Goal: Task Accomplishment & Management: Use online tool/utility

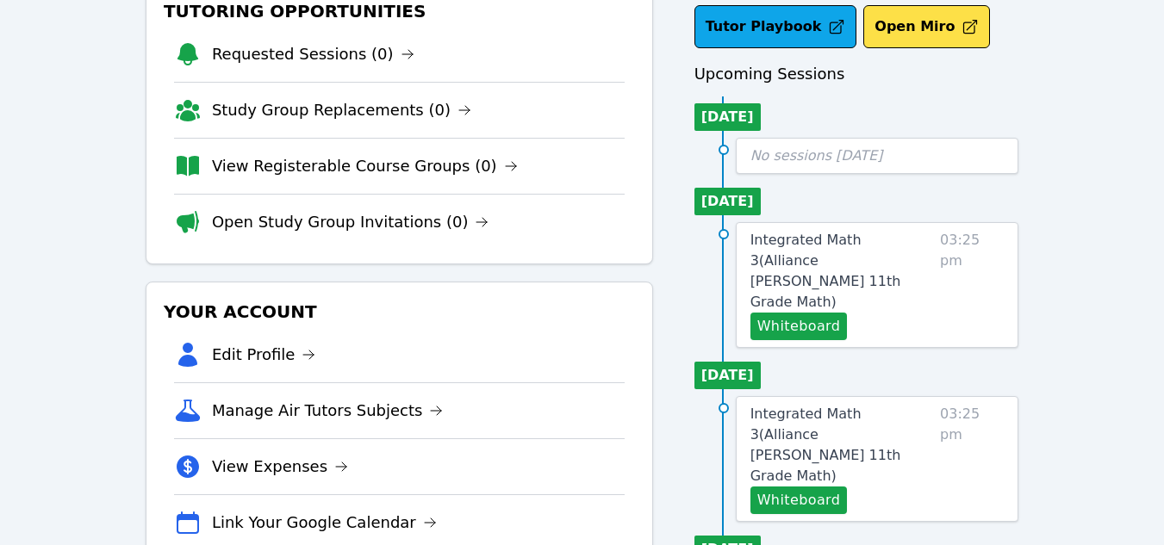
scroll to position [114, 0]
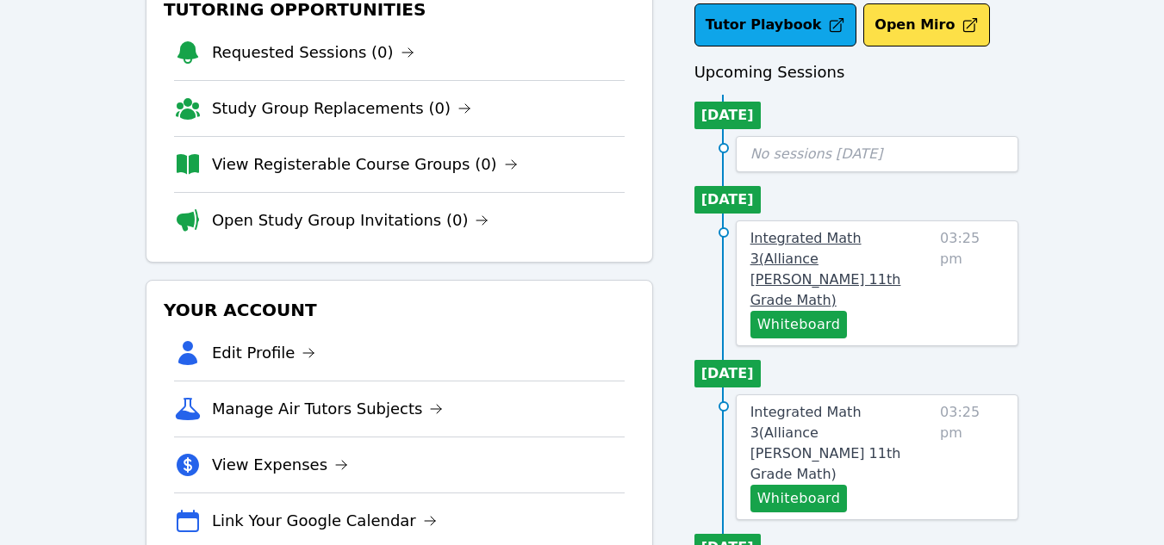
click at [846, 239] on span "Integrated Math 3 ( Alliance [PERSON_NAME] 11th Grade Math )" at bounding box center [826, 269] width 151 height 78
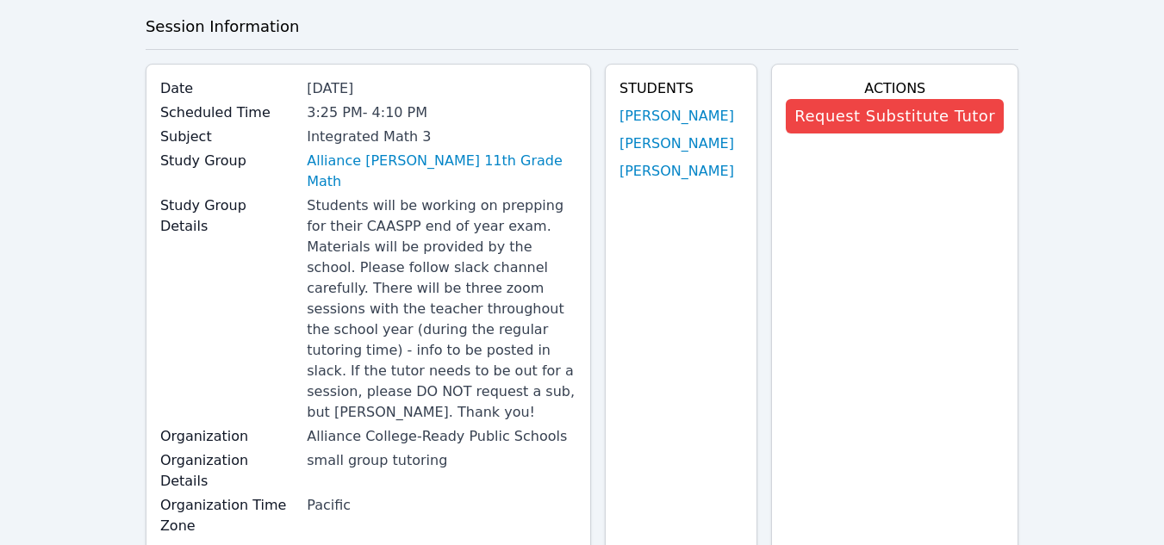
scroll to position [79, 0]
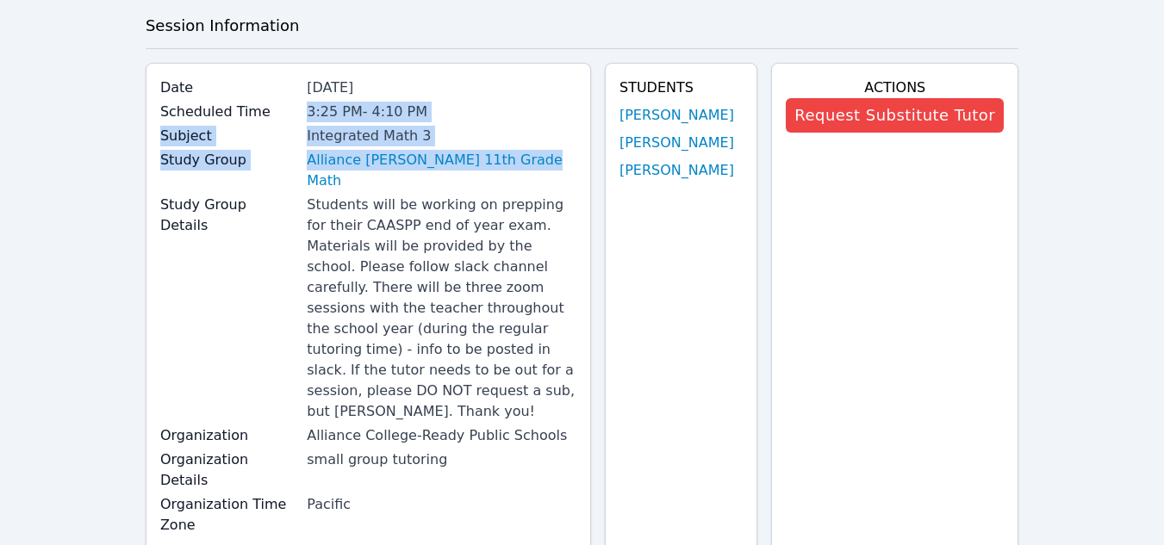
drag, startPoint x: 527, startPoint y: 162, endPoint x: 308, endPoint y: 106, distance: 226.8
click at [308, 106] on div "Date [DATE] Scheduled Time 3:25 PM - 4:10 PM Subject Integrated Math 3 Study Gr…" at bounding box center [368, 308] width 445 height 491
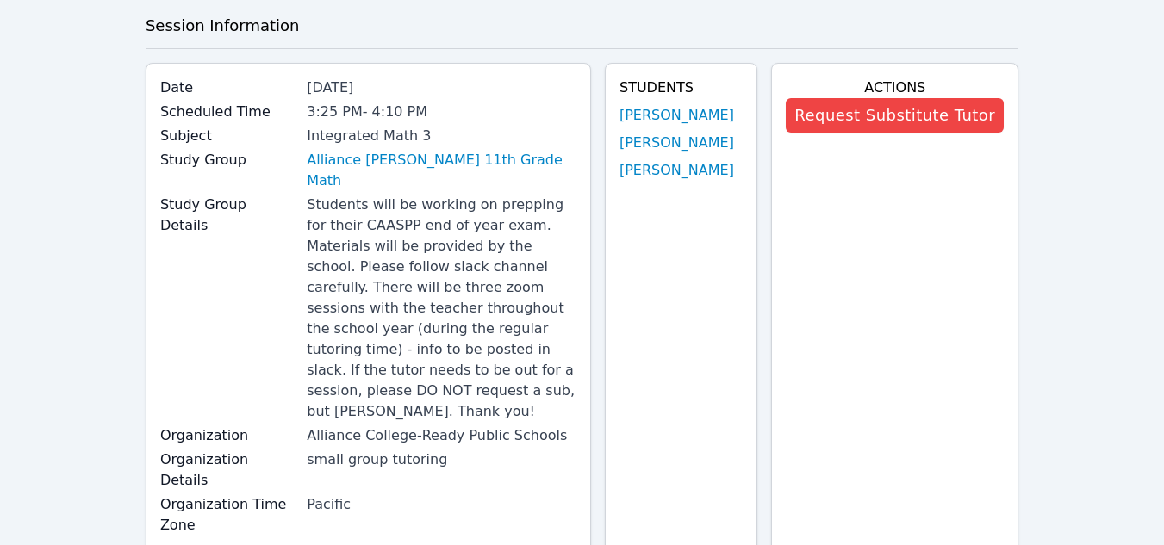
click at [538, 162] on div "Alliance [PERSON_NAME] 11th Grade Math" at bounding box center [442, 170] width 270 height 41
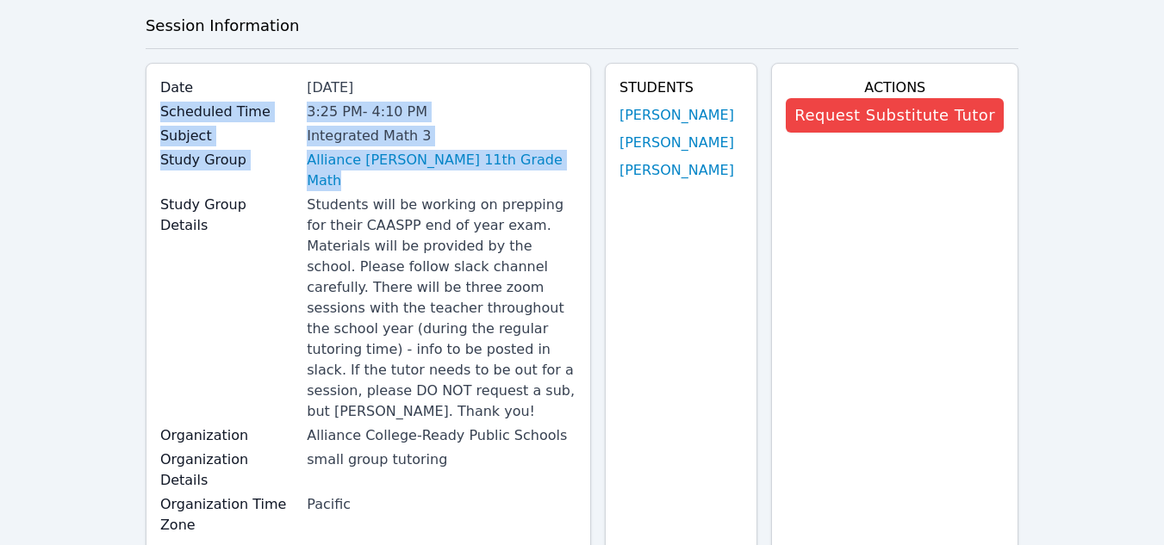
drag, startPoint x: 539, startPoint y: 162, endPoint x: 156, endPoint y: 110, distance: 386.1
click at [156, 110] on div "Date [DATE] Scheduled Time 3:25 PM - 4:10 PM Subject Integrated Math 3 Study Gr…" at bounding box center [368, 308] width 445 height 491
copy div "Scheduled Time 3:25 PM - 4:10 PM Subject Integrated Math 3 Study Group Alliance…"
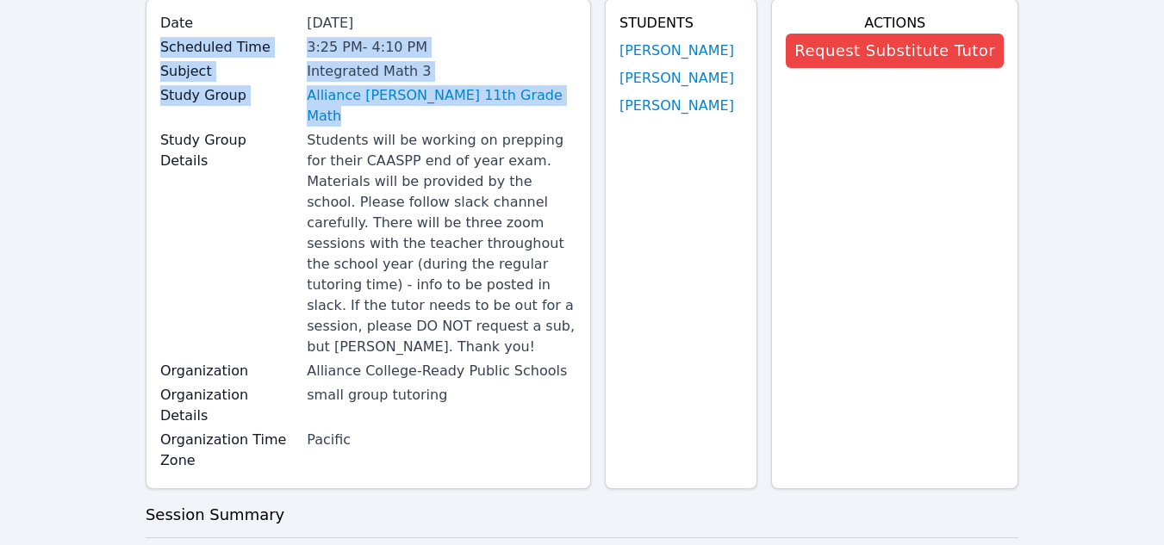
scroll to position [0, 0]
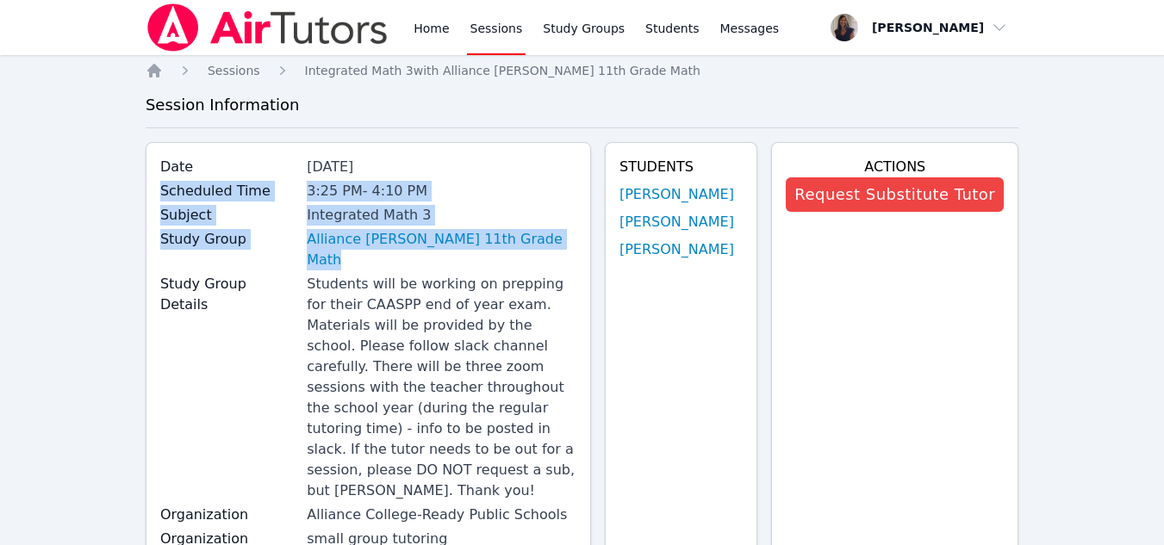
click at [487, 28] on link "Sessions" at bounding box center [496, 27] width 59 height 55
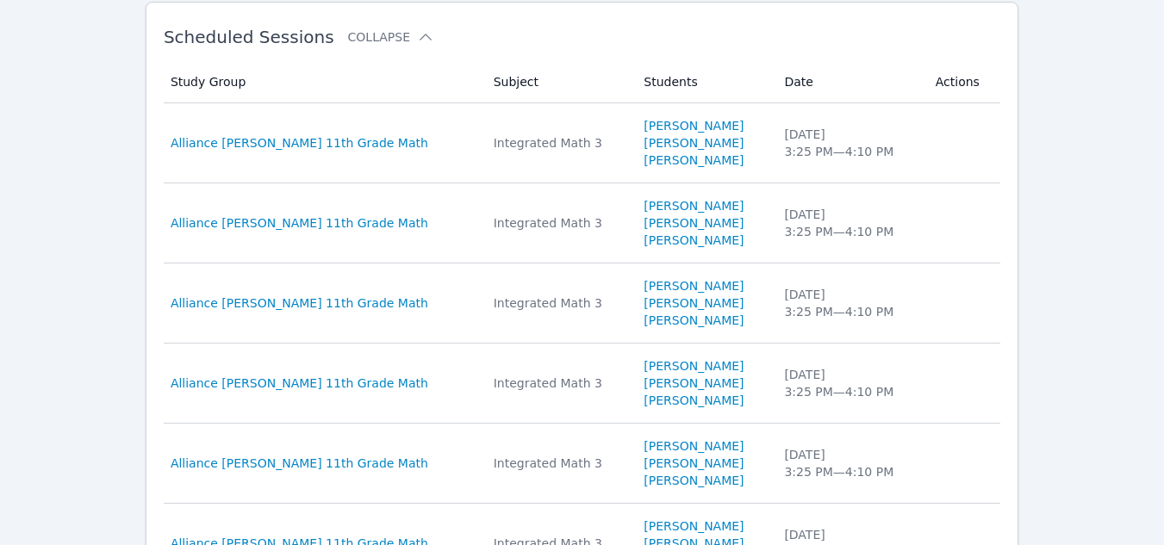
scroll to position [525, 0]
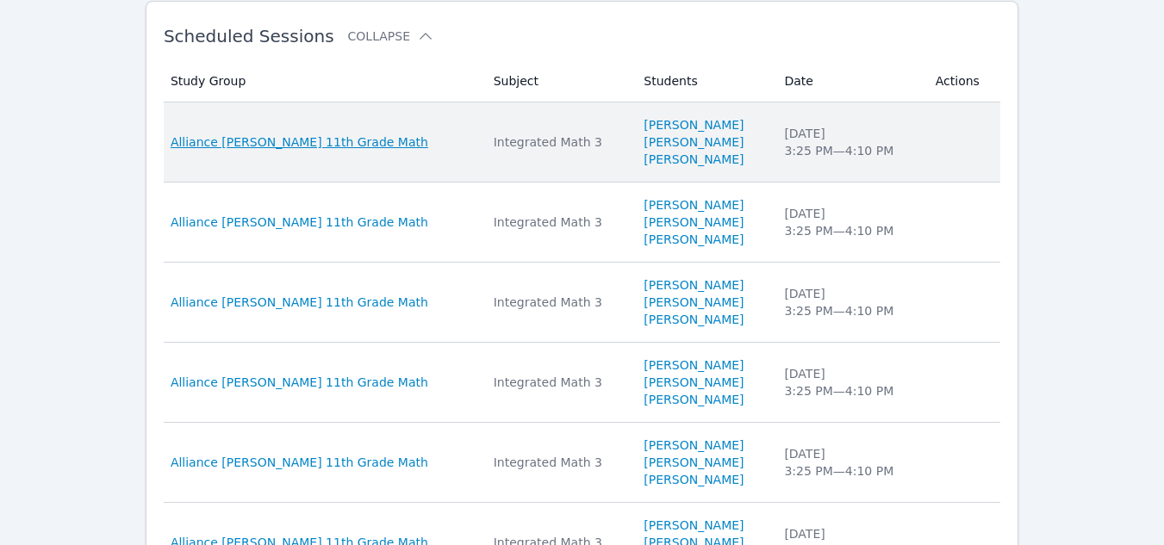
click at [237, 142] on span "Alliance [PERSON_NAME] 11th Grade Math" at bounding box center [300, 142] width 258 height 17
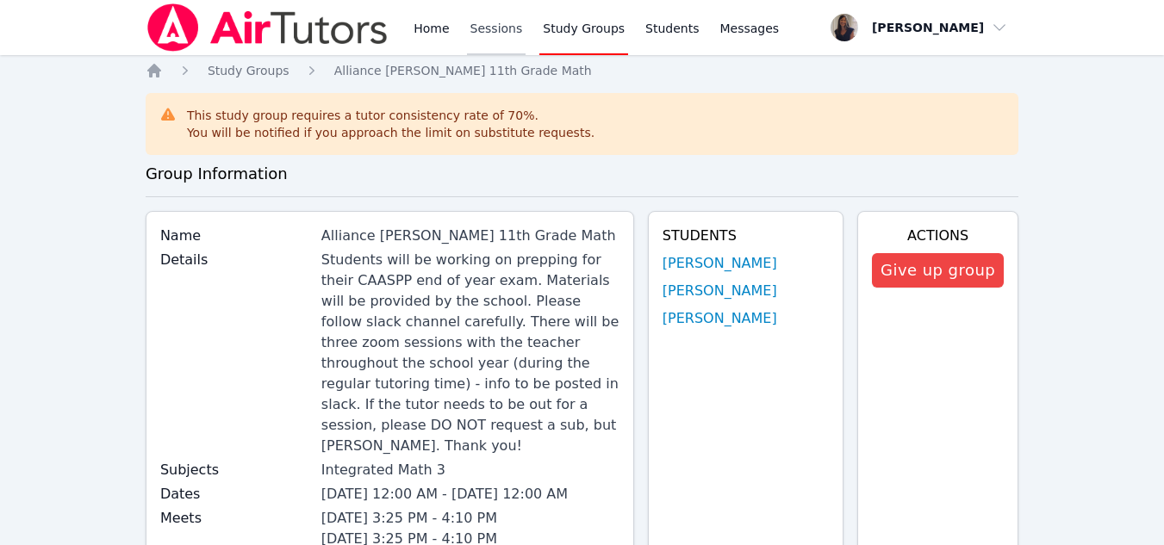
click at [489, 33] on link "Sessions" at bounding box center [496, 27] width 59 height 55
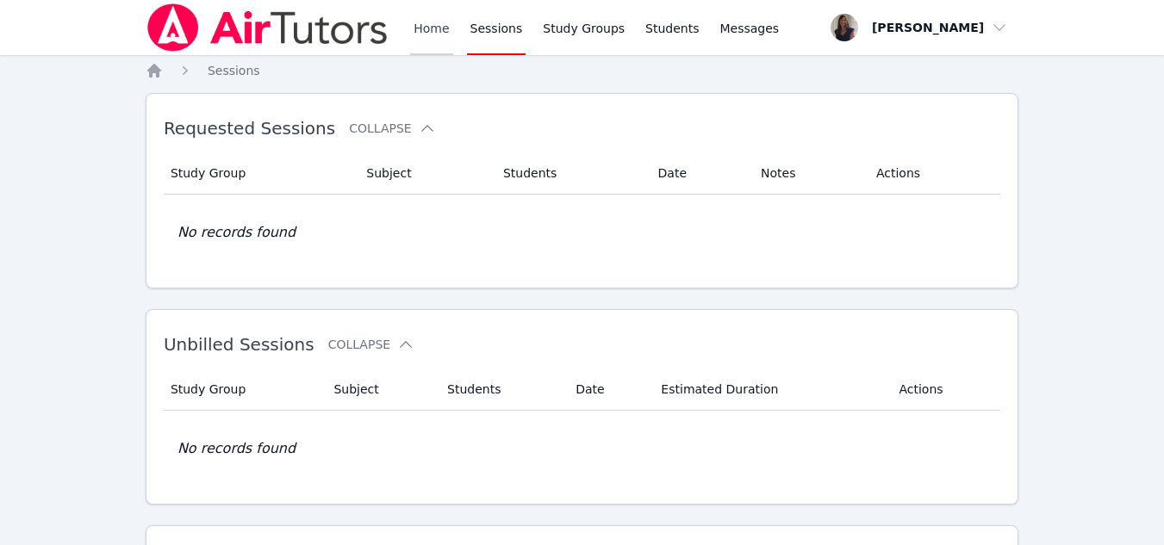
click at [433, 29] on link "Home" at bounding box center [431, 27] width 42 height 55
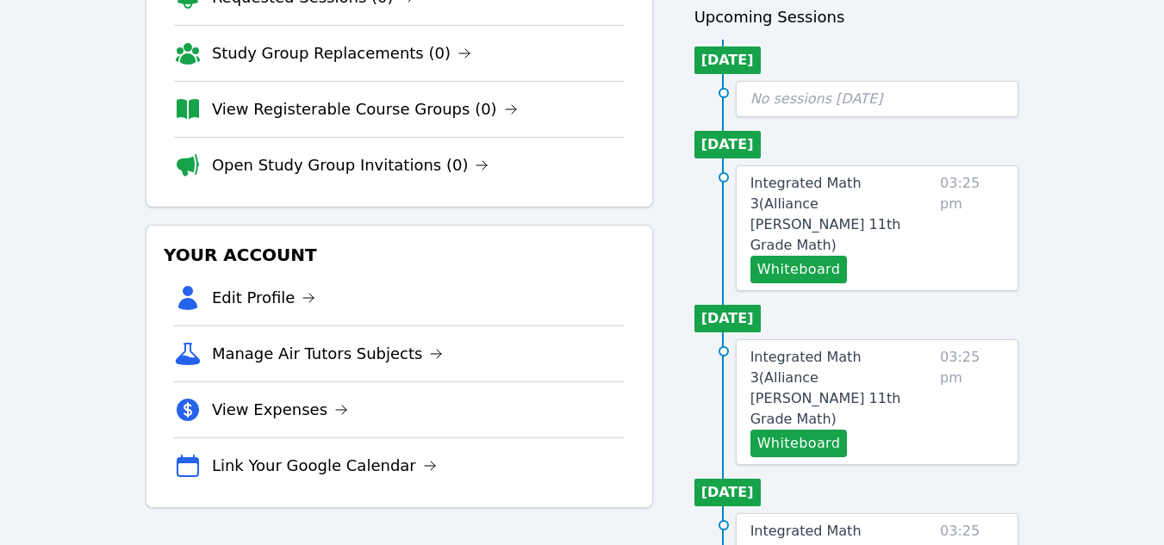
scroll to position [184, 0]
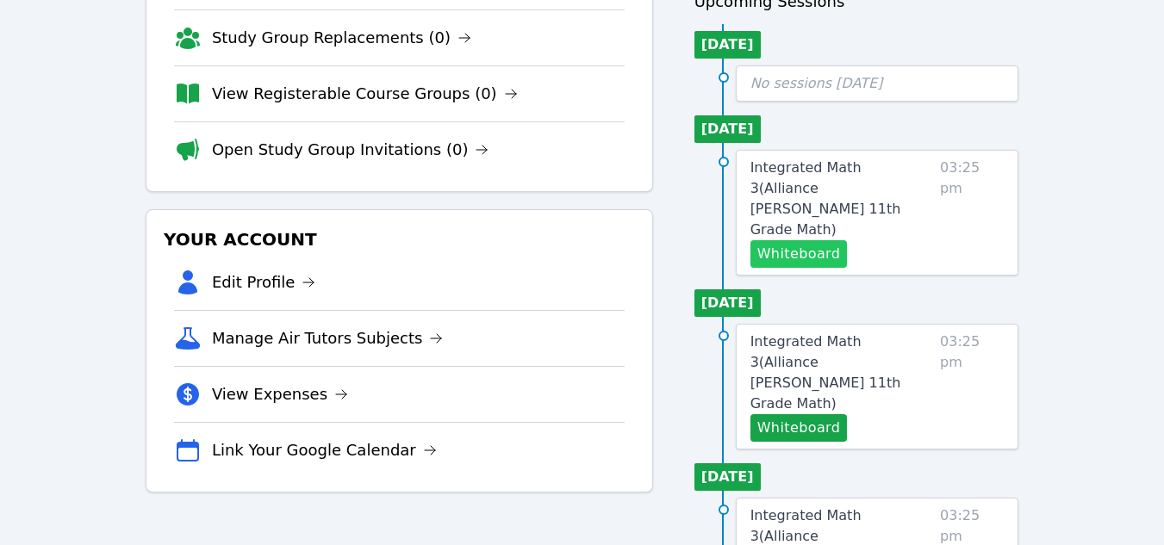
click at [788, 240] on button "Whiteboard" at bounding box center [799, 254] width 97 height 28
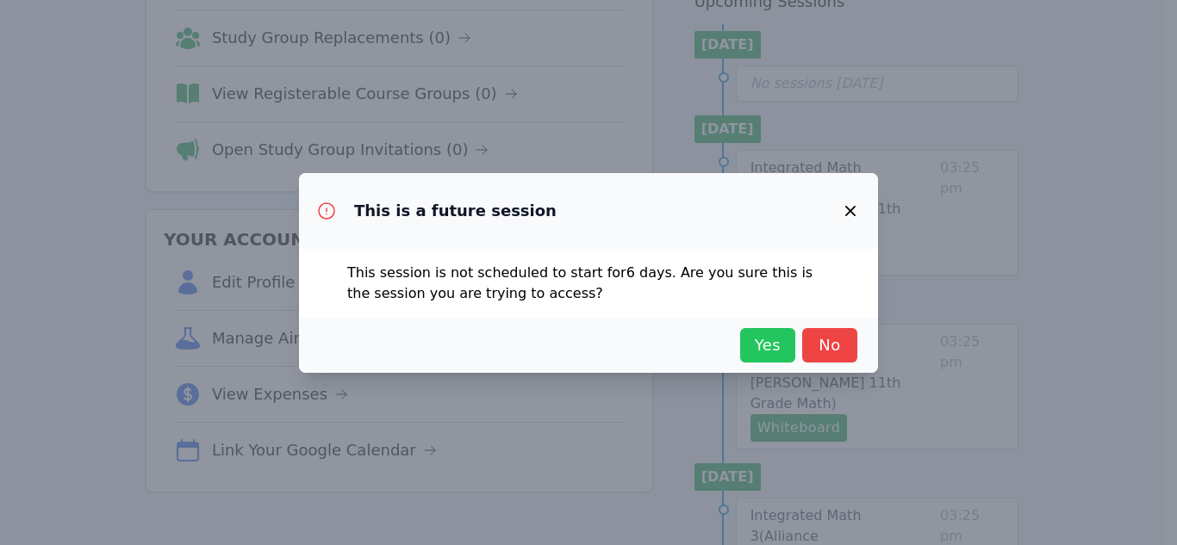
click at [763, 339] on span "Yes" at bounding box center [768, 345] width 38 height 24
